Goal: Complete application form: Complete application form

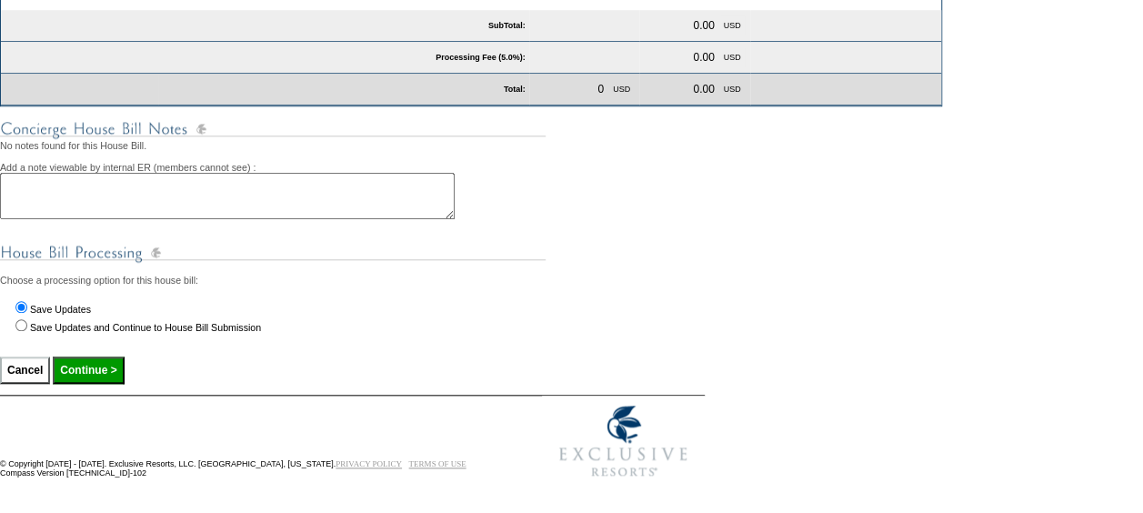
scroll to position [777, 0]
click at [18, 325] on input "Save Updates and Continue to House Bill Submission" at bounding box center [21, 325] width 12 height 12
radio input "true"
click at [91, 373] on input "Continue >" at bounding box center [88, 369] width 71 height 27
type input "Processing..."
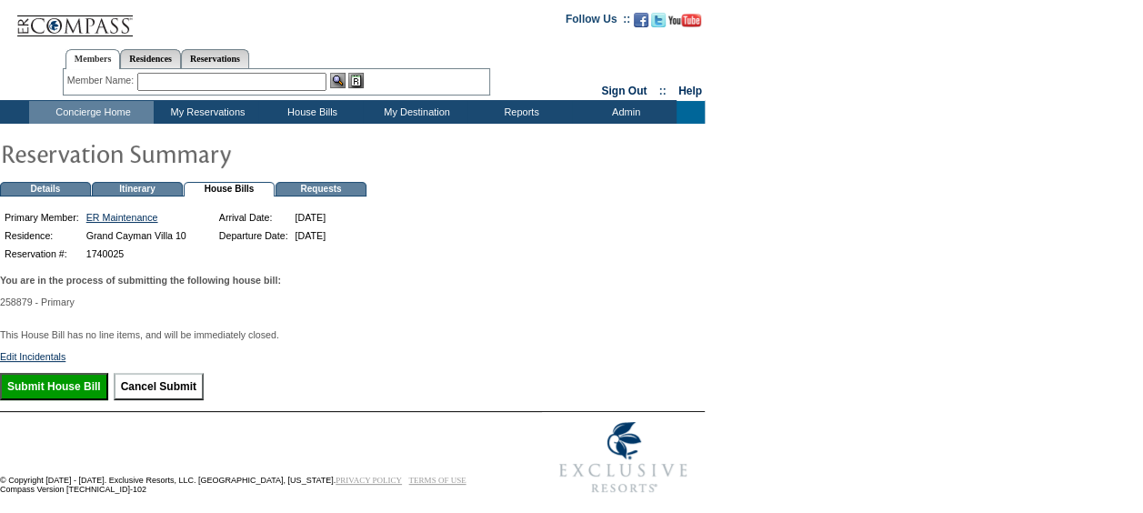
click at [75, 396] on input "Submit House Bill" at bounding box center [54, 386] width 108 height 27
